Goal: Check status: Check status

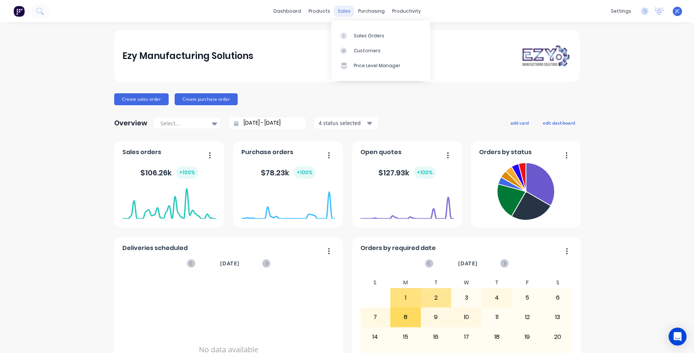
click at [343, 7] on div "sales" at bounding box center [344, 11] width 21 height 11
click at [363, 39] on div "Sales Orders" at bounding box center [369, 35] width 31 height 7
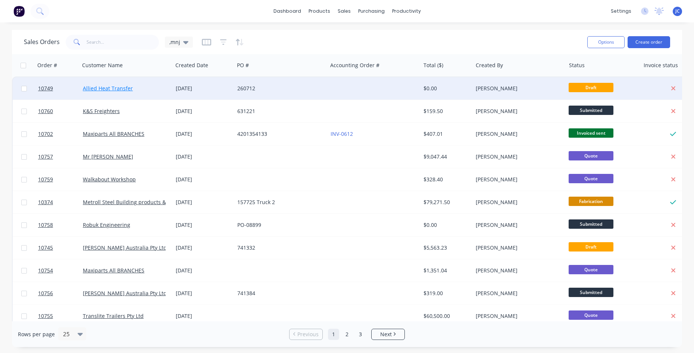
click at [119, 86] on link "Allied Heat Transfer" at bounding box center [108, 88] width 50 height 7
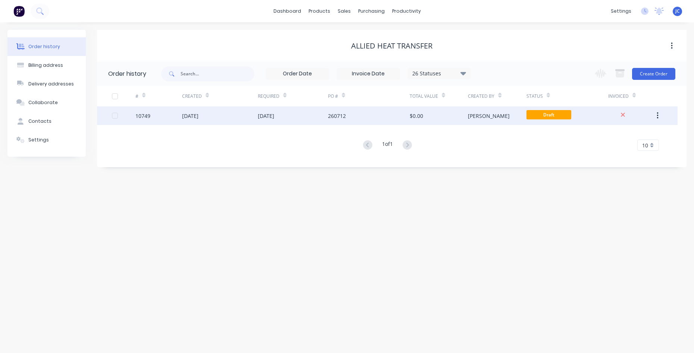
click at [223, 110] on div "[DATE]" at bounding box center [220, 115] width 76 height 19
